Goal: Task Accomplishment & Management: Manage account settings

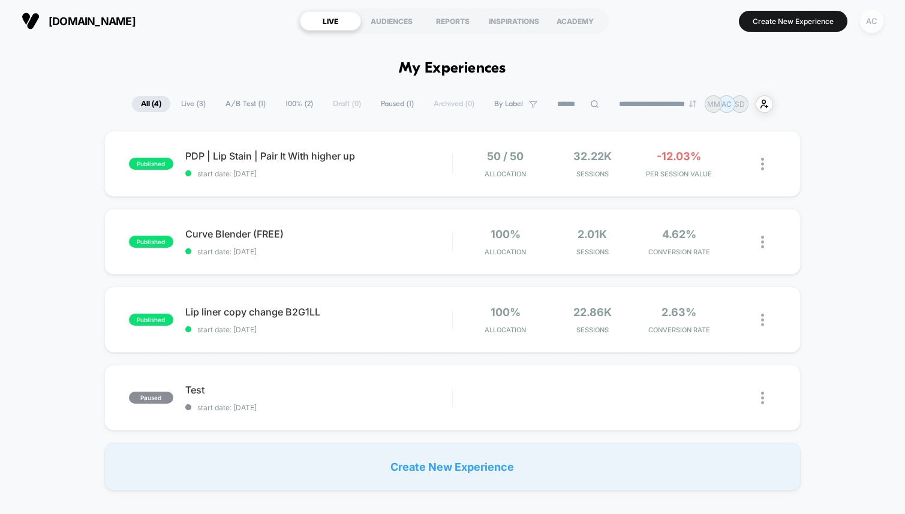
click at [873, 23] on div "AC" at bounding box center [871, 21] width 23 height 23
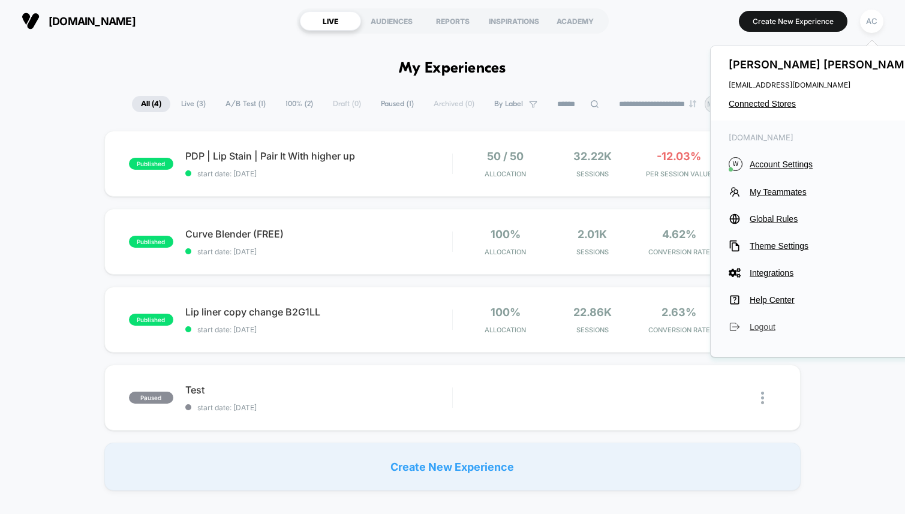
click at [766, 328] on span "Logout" at bounding box center [833, 327] width 168 height 10
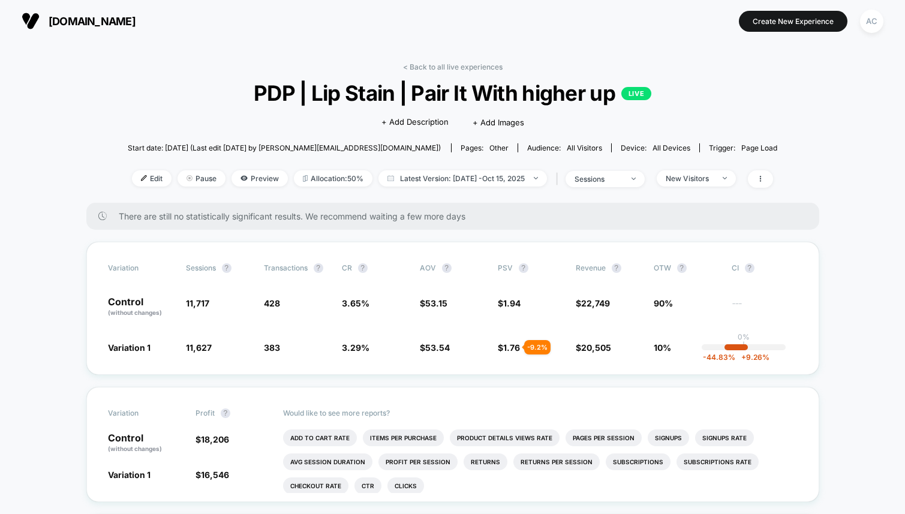
scroll to position [3040, 0]
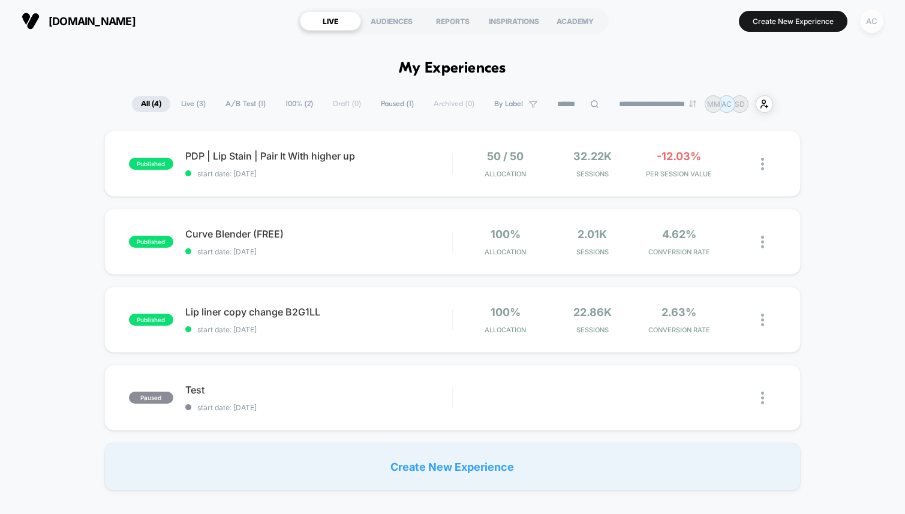
click at [876, 22] on div "AC" at bounding box center [871, 21] width 23 height 23
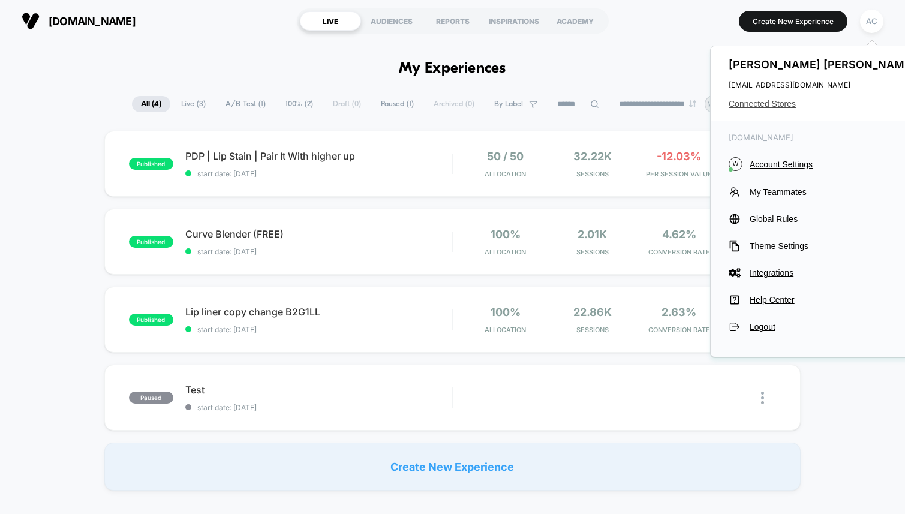
click at [757, 101] on span "Connected Stores" at bounding box center [822, 104] width 189 height 10
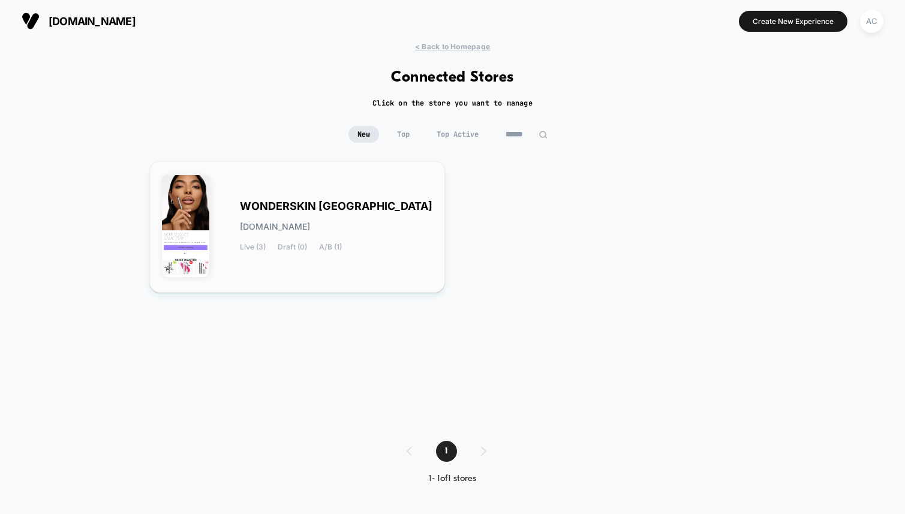
click at [379, 246] on div "WONDERSKIN USA wonderskin-usa.myshopify.com Live (3) Draft (0) A/B (1)" at bounding box center [336, 226] width 192 height 49
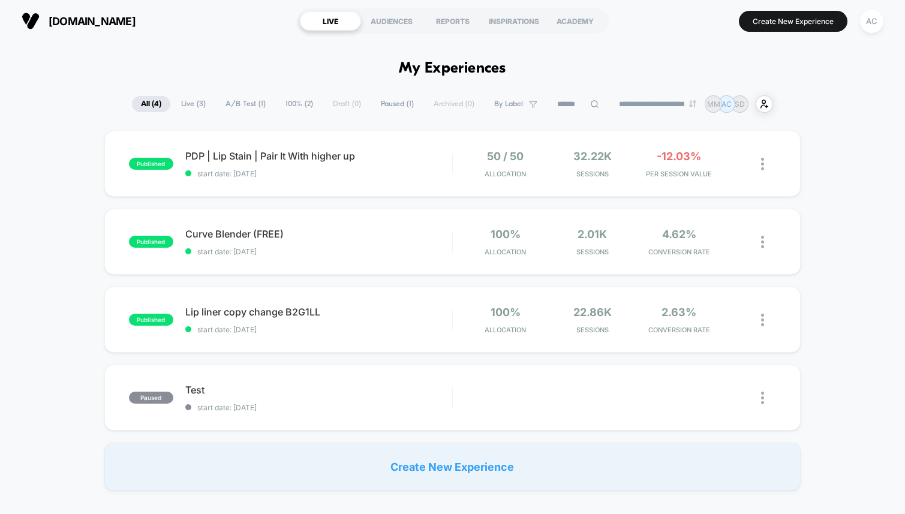
click at [820, 159] on div "published PDP | Lip Stain | Pair It With higher up start date: [DATE] 50 / 50 A…" at bounding box center [452, 311] width 905 height 360
